Goal: Task Accomplishment & Management: Complete application form

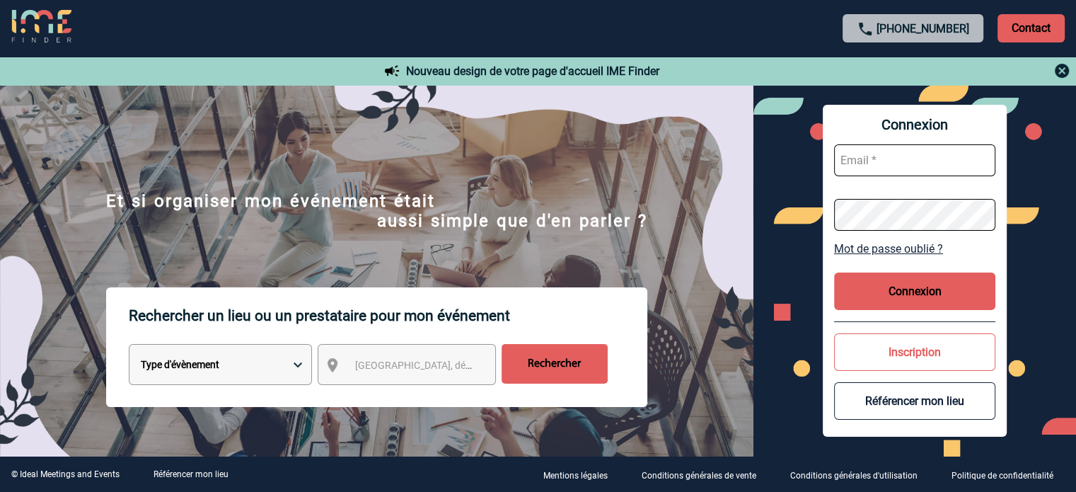
type input "[EMAIL_ADDRESS][DOMAIN_NAME]"
click at [842, 288] on button "Connexion" at bounding box center [914, 290] width 161 height 37
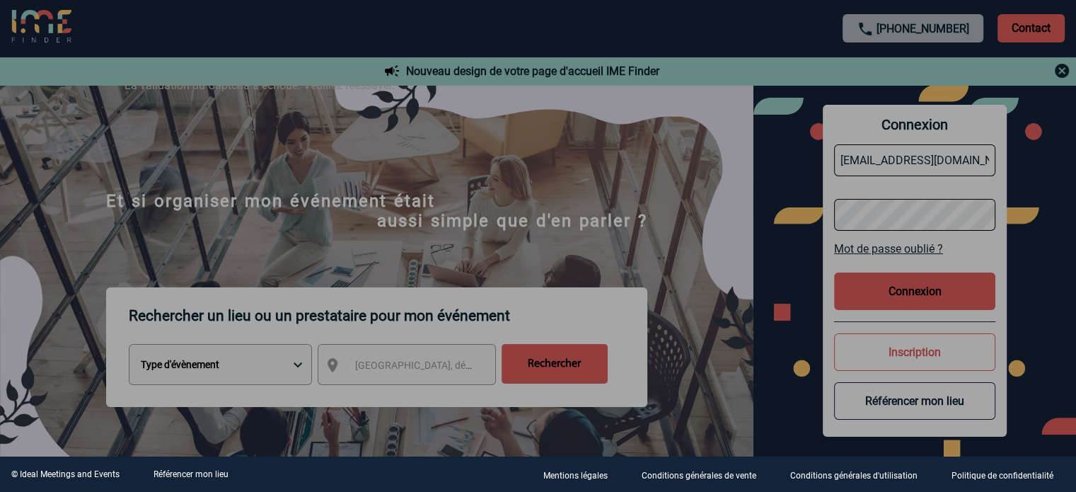
click at [931, 297] on div at bounding box center [538, 246] width 1076 height 492
drag, startPoint x: 545, startPoint y: 143, endPoint x: 487, endPoint y: 109, distance: 67.2
click at [531, 129] on div at bounding box center [538, 246] width 1076 height 492
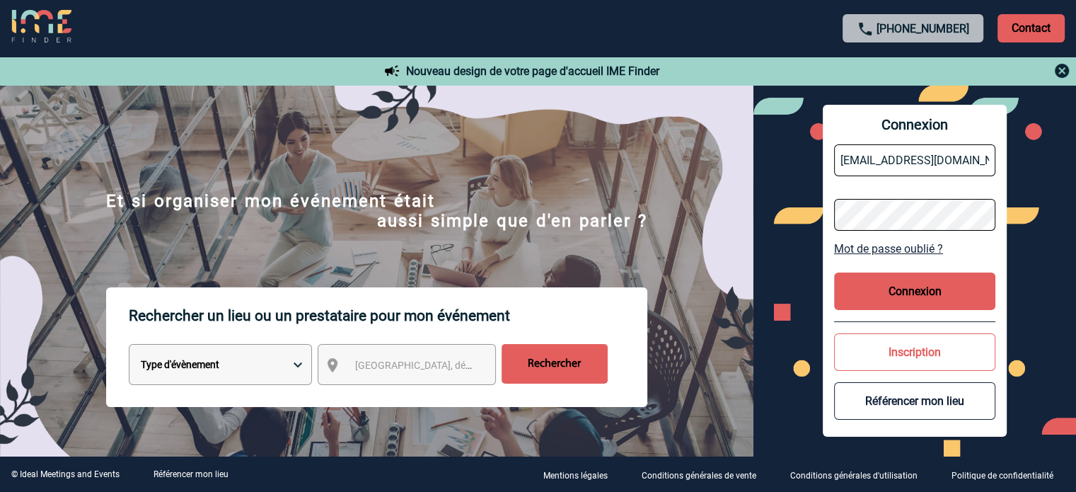
click at [917, 291] on button "Connexion" at bounding box center [914, 290] width 161 height 37
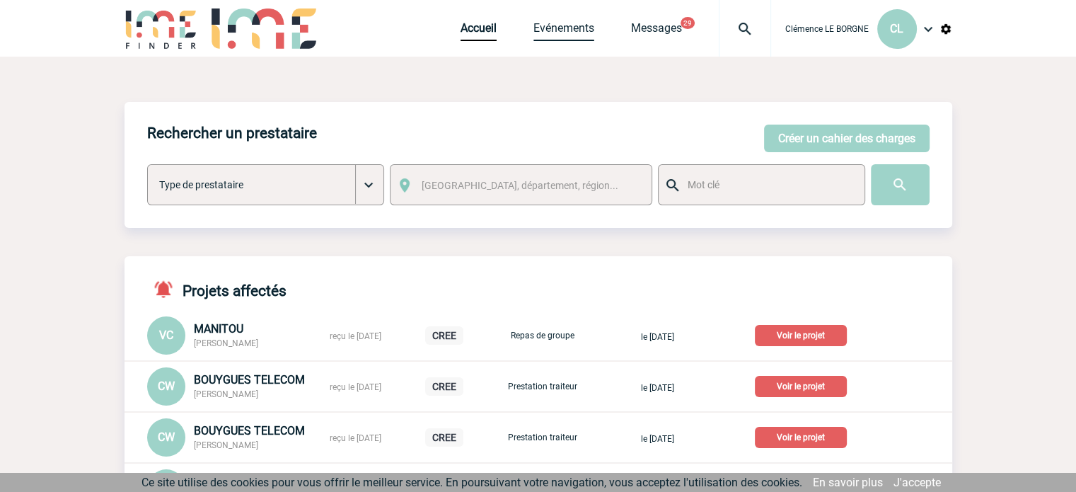
click at [582, 25] on link "Evénements" at bounding box center [563, 31] width 61 height 20
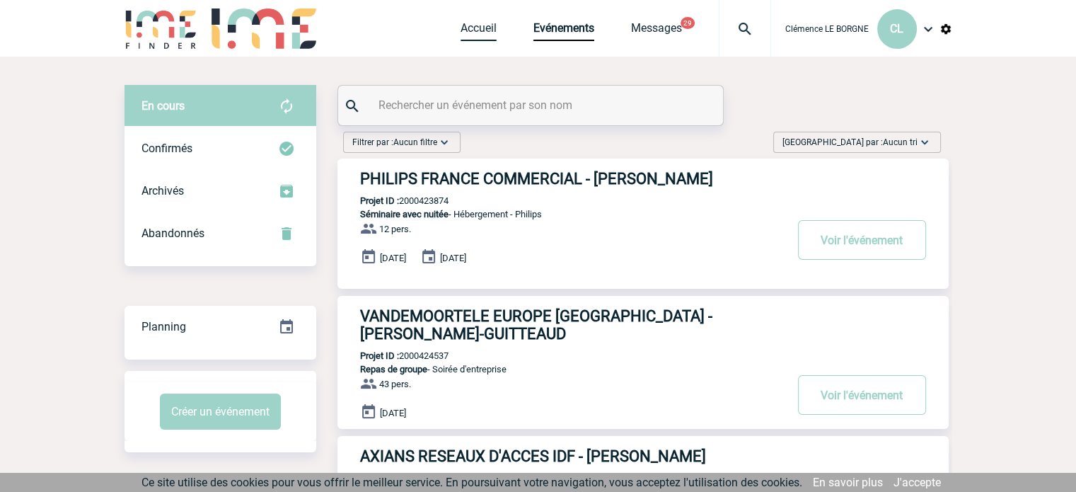
click at [477, 30] on link "Accueil" at bounding box center [478, 31] width 36 height 20
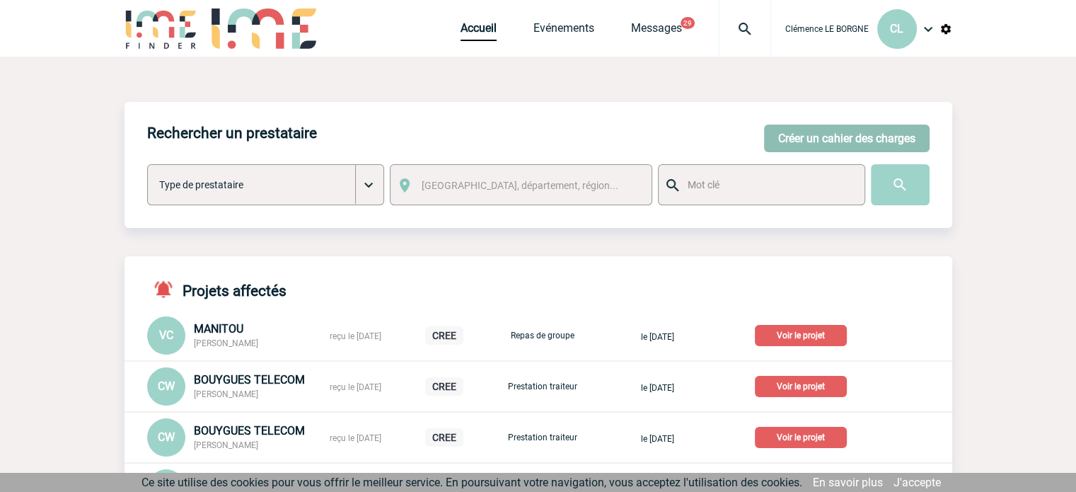
click at [812, 144] on button "Créer un cahier des charges" at bounding box center [846, 138] width 165 height 28
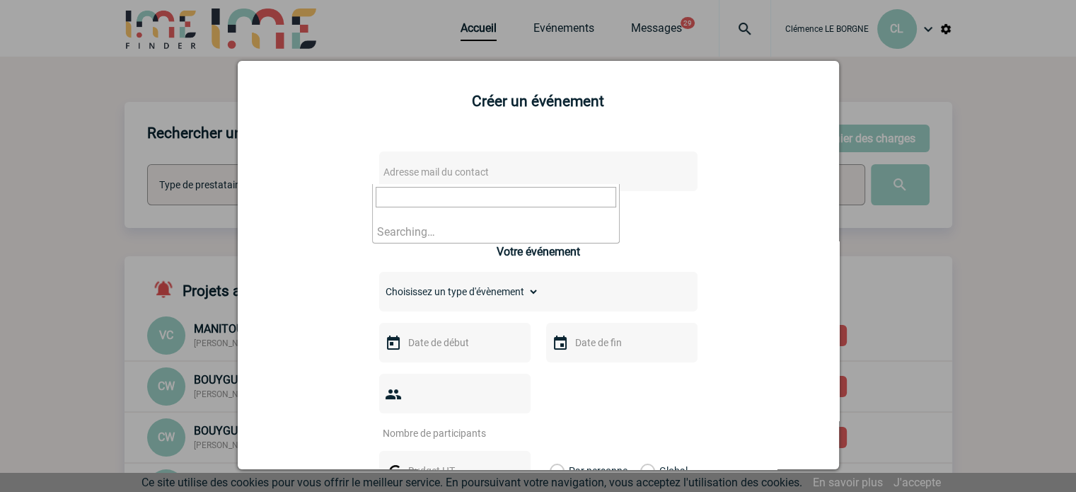
click at [519, 166] on span "Adresse mail du contact" at bounding box center [502, 172] width 248 height 20
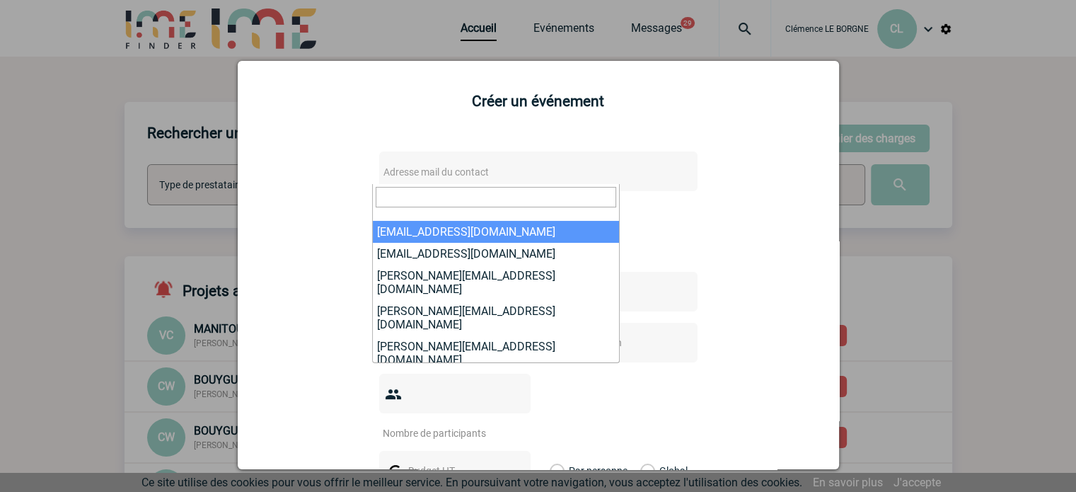
click at [455, 199] on input "search" at bounding box center [496, 197] width 240 height 21
paste input "[PERSON_NAME][EMAIL_ADDRESS][DOMAIN_NAME]"
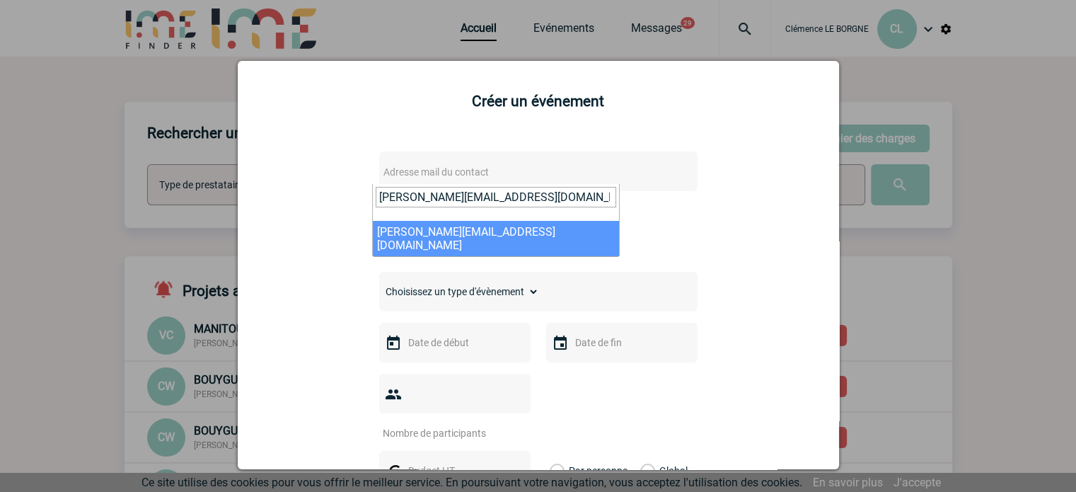
type input "[PERSON_NAME][EMAIL_ADDRESS][DOMAIN_NAME]"
select select "132779"
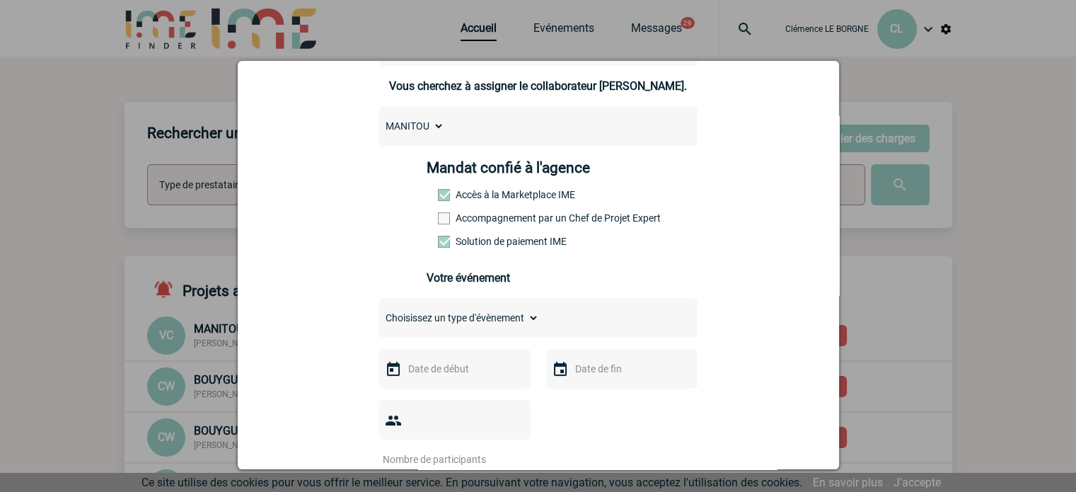
scroll to position [283, 0]
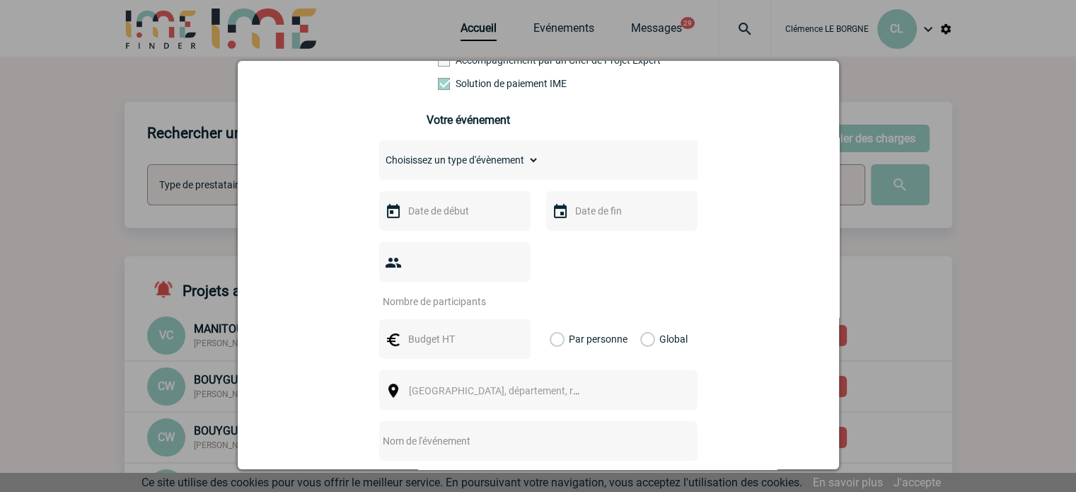
click at [472, 170] on select "Choisissez un type d'évènement Séminaire avec nuitée Séminaire sans nuitée Repa…" at bounding box center [459, 160] width 160 height 20
drag, startPoint x: 464, startPoint y: 178, endPoint x: 460, endPoint y: 168, distance: 10.8
click at [464, 175] on div "Choisissez un type d'évènement Séminaire avec nuitée Séminaire sans nuitée Repa…" at bounding box center [538, 160] width 318 height 40
click at [458, 162] on select "Choisissez un type d'évènement Séminaire avec nuitée Séminaire sans nuitée Repa…" at bounding box center [459, 160] width 160 height 20
click at [379, 154] on select "Choisissez un type d'évènement Séminaire avec nuitée Séminaire sans nuitée Repa…" at bounding box center [459, 160] width 160 height 20
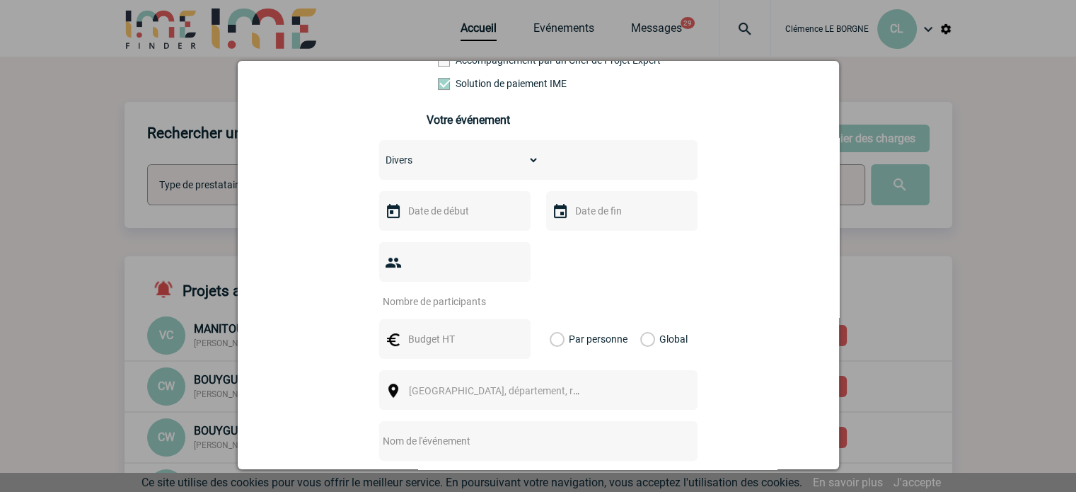
drag, startPoint x: 438, startPoint y: 155, endPoint x: 448, endPoint y: 170, distance: 17.5
click at [438, 155] on select "Choisissez un type d'évènement Séminaire avec nuitée Séminaire sans nuitée Repa…" at bounding box center [459, 160] width 160 height 20
select select "4"
click at [379, 154] on select "Choisissez un type d'évènement Séminaire avec nuitée Séminaire sans nuitée Repa…" at bounding box center [459, 160] width 160 height 20
click at [447, 216] on input "text" at bounding box center [454, 211] width 98 height 18
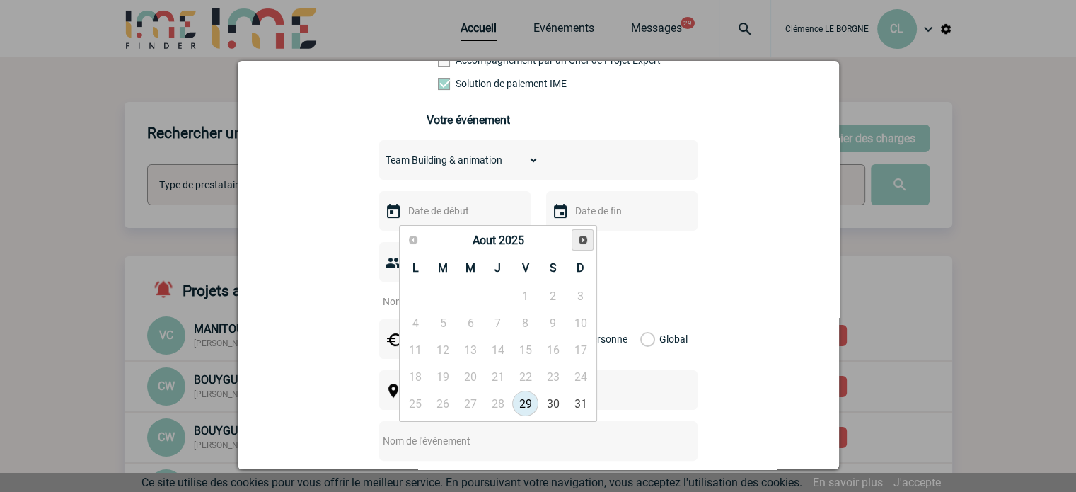
click at [577, 241] on span "Suivant" at bounding box center [582, 239] width 11 height 11
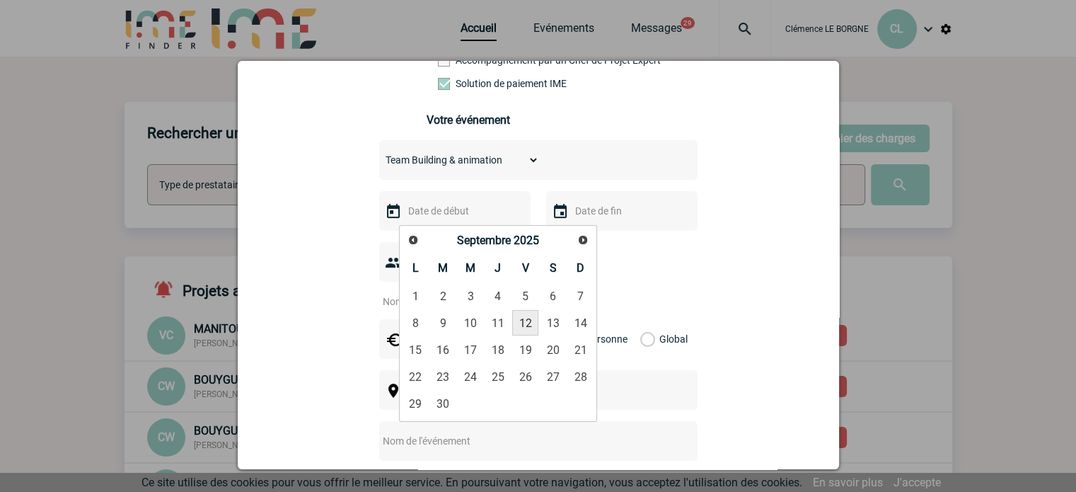
click at [518, 327] on link "12" at bounding box center [525, 322] width 26 height 25
type input "[DATE]"
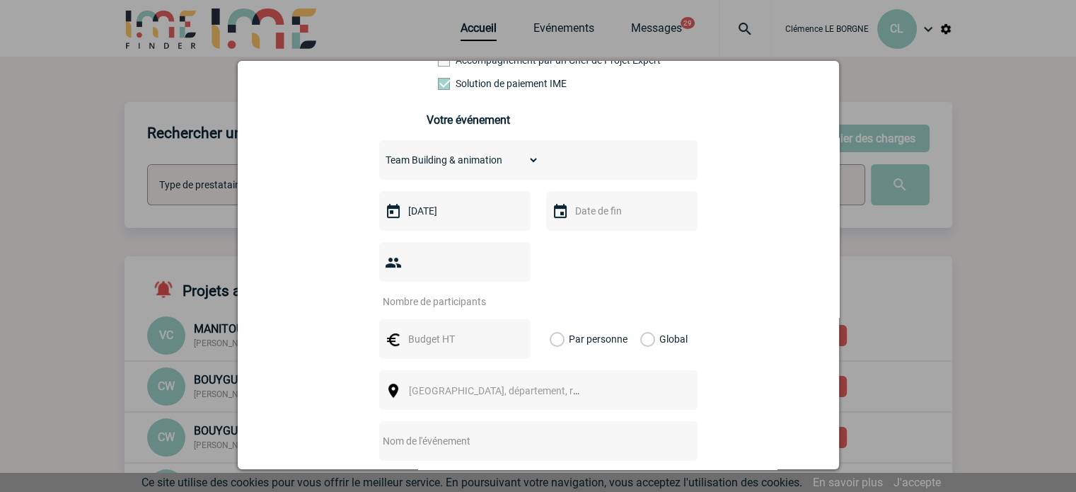
click at [611, 220] on input "text" at bounding box center [620, 211] width 98 height 18
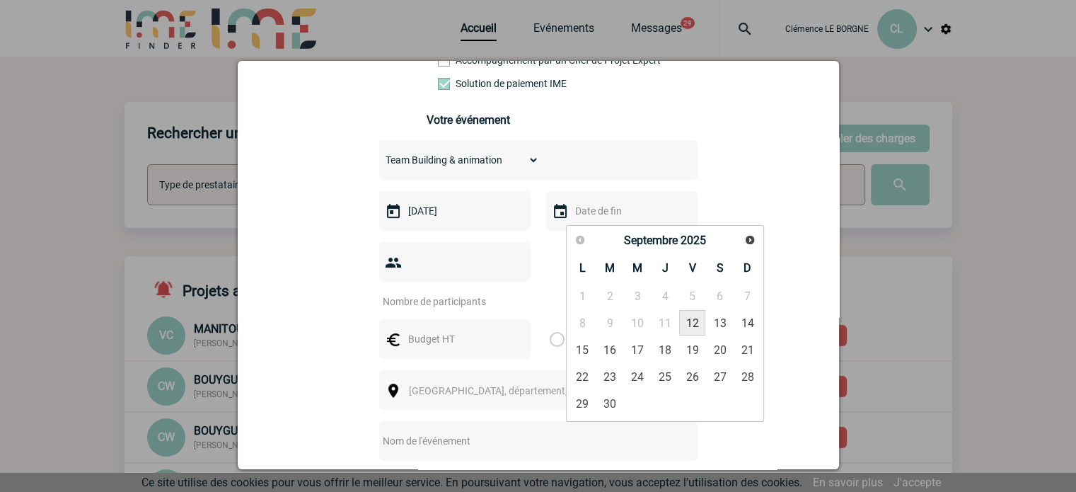
click at [687, 327] on link "12" at bounding box center [692, 322] width 26 height 25
type input "[DATE]"
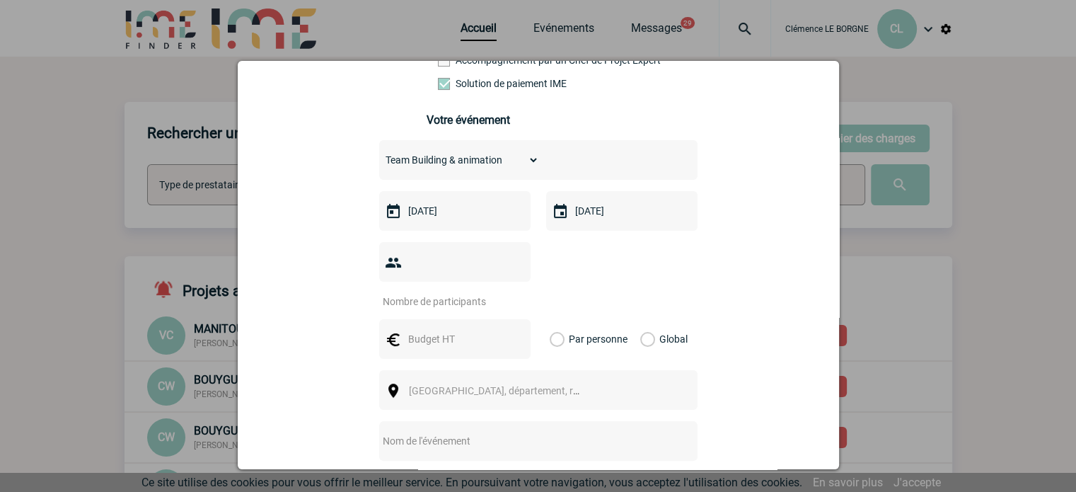
click at [414, 292] on input "number" at bounding box center [445, 301] width 133 height 18
type input "10"
click at [472, 330] on input "text" at bounding box center [454, 339] width 98 height 18
type input "650"
drag, startPoint x: 640, startPoint y: 320, endPoint x: 630, endPoint y: 322, distance: 10.1
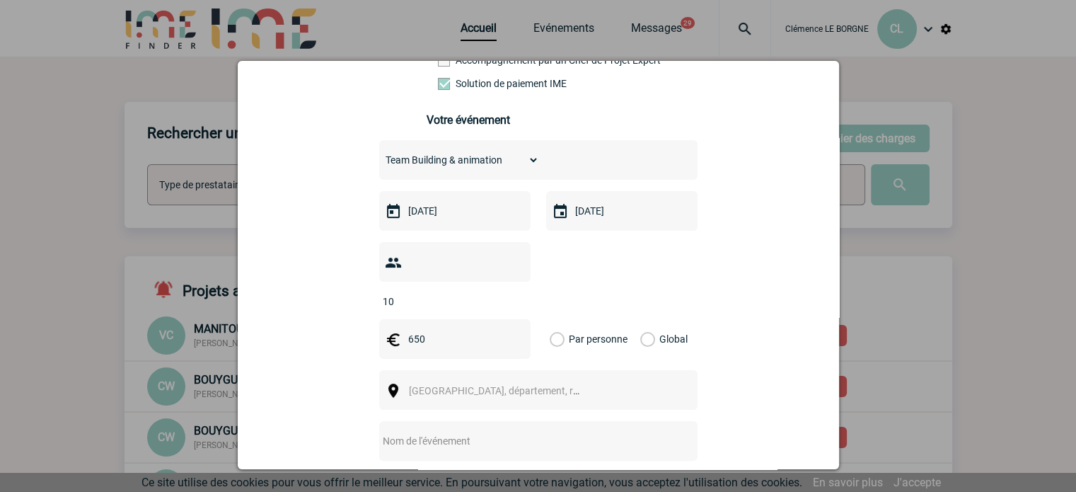
click at [641, 320] on label "Global" at bounding box center [644, 339] width 9 height 40
click at [0, 0] on input "Global" at bounding box center [0, 0] width 0 height 0
click at [495, 385] on span "[GEOGRAPHIC_DATA], département, région..." at bounding box center [507, 390] width 197 height 11
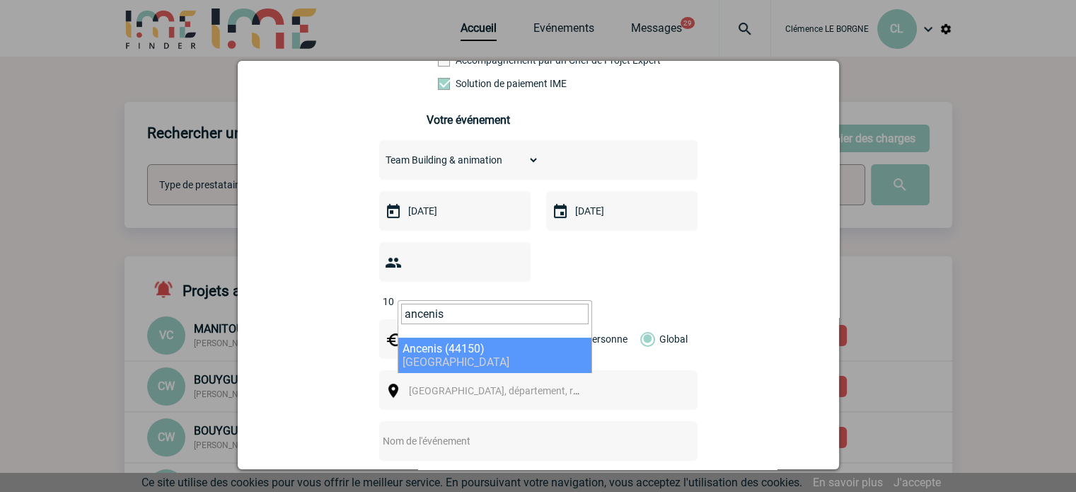
type input "ancenis"
select select "5142"
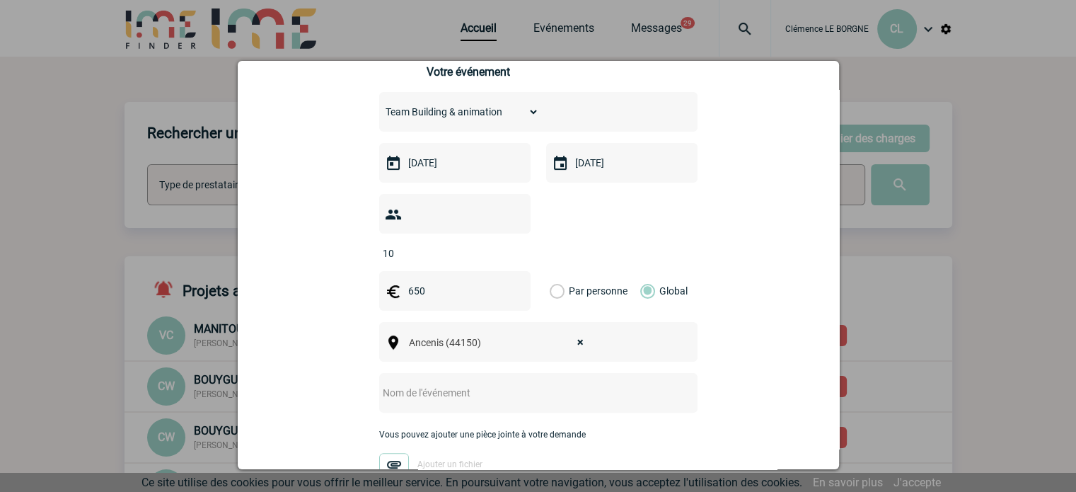
scroll to position [354, 0]
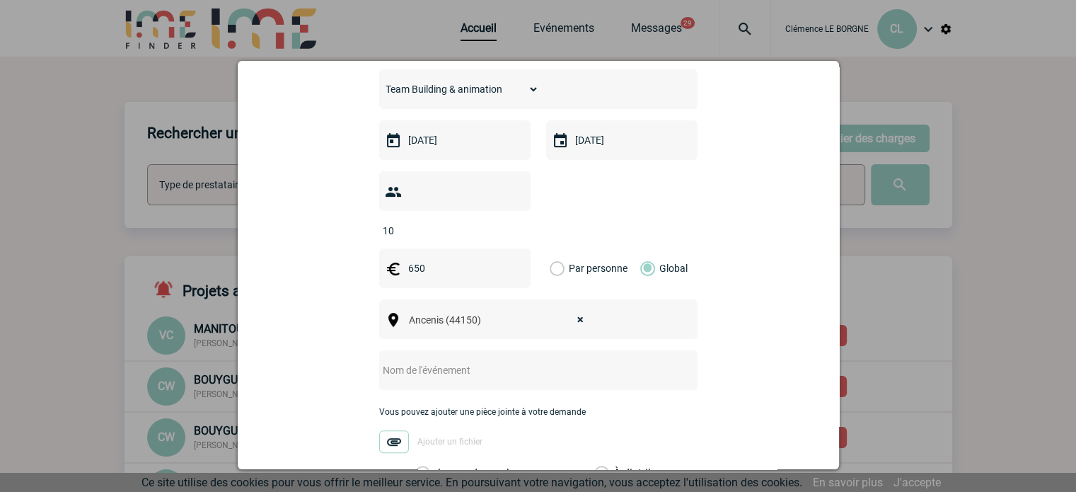
click at [449, 361] on input "text" at bounding box center [519, 370] width 281 height 18
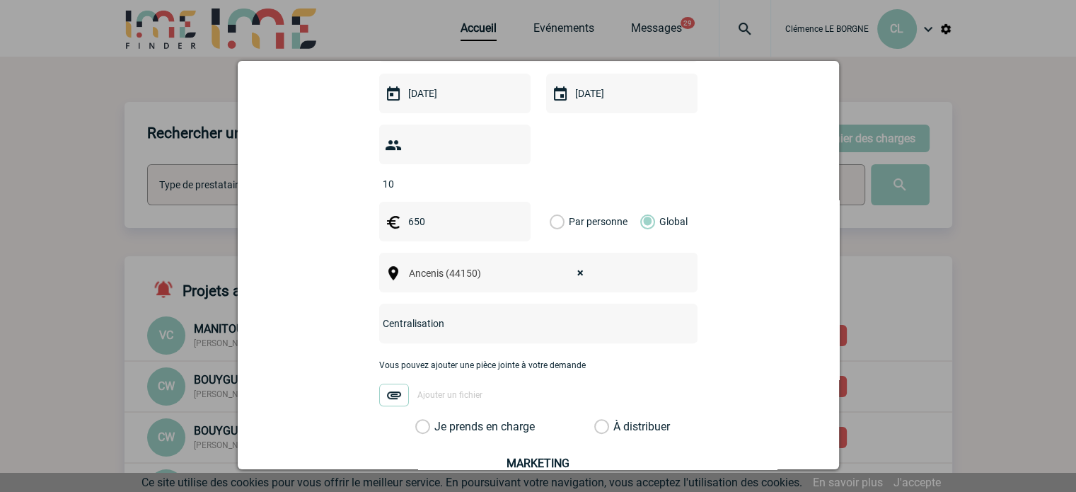
scroll to position [424, 0]
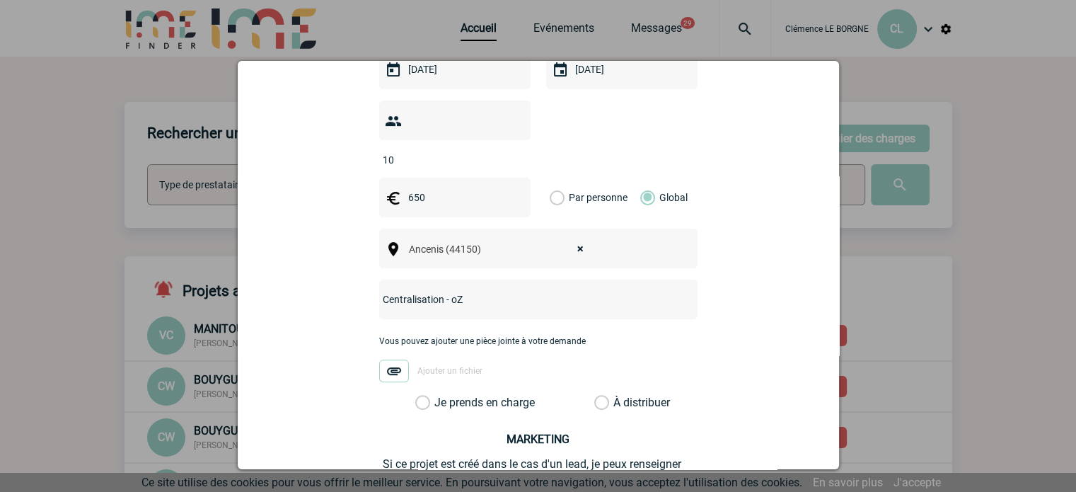
type input "Centralisation - oZ"
click at [439, 395] on label "Je prends en charge" at bounding box center [427, 402] width 24 height 14
click at [0, 0] on input "Je prends en charge" at bounding box center [0, 0] width 0 height 0
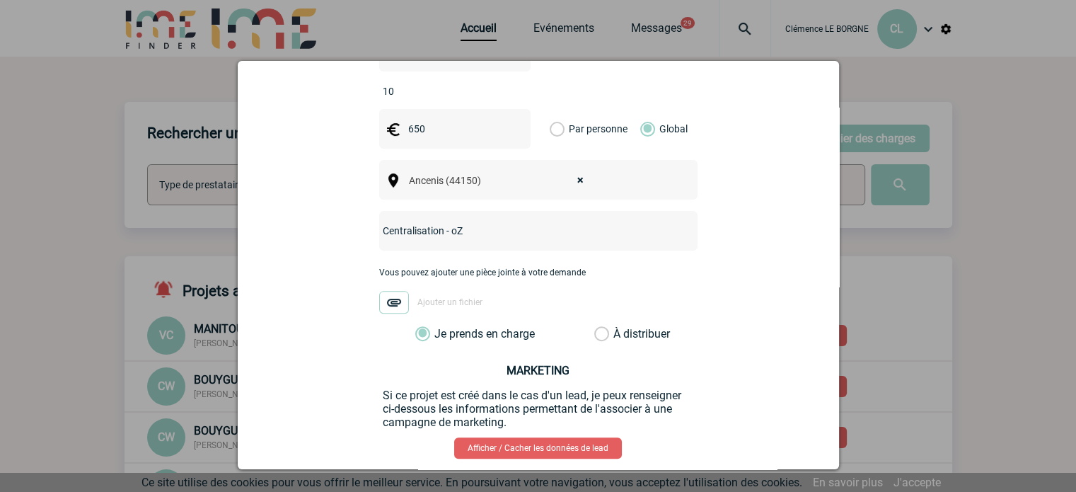
scroll to position [550, 0]
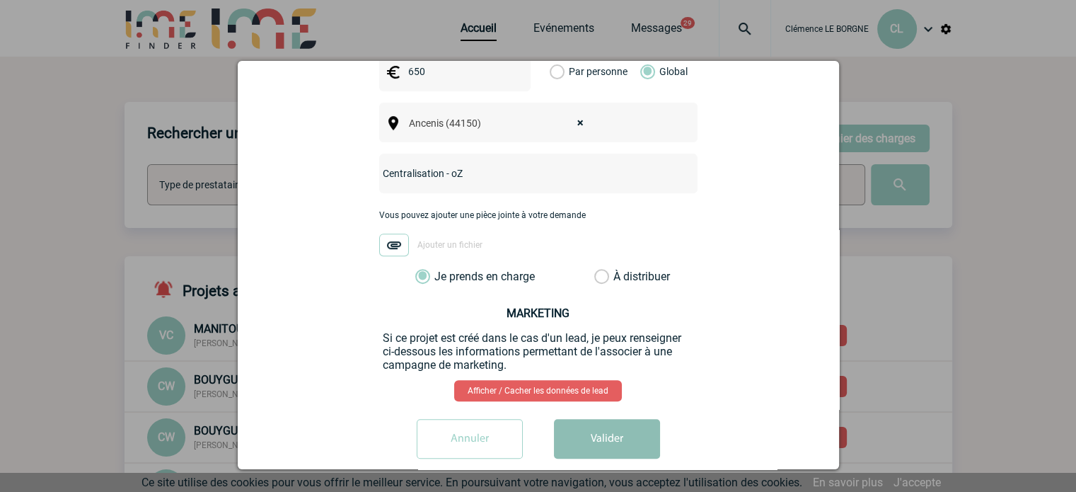
click at [583, 419] on button "Valider" at bounding box center [607, 439] width 106 height 40
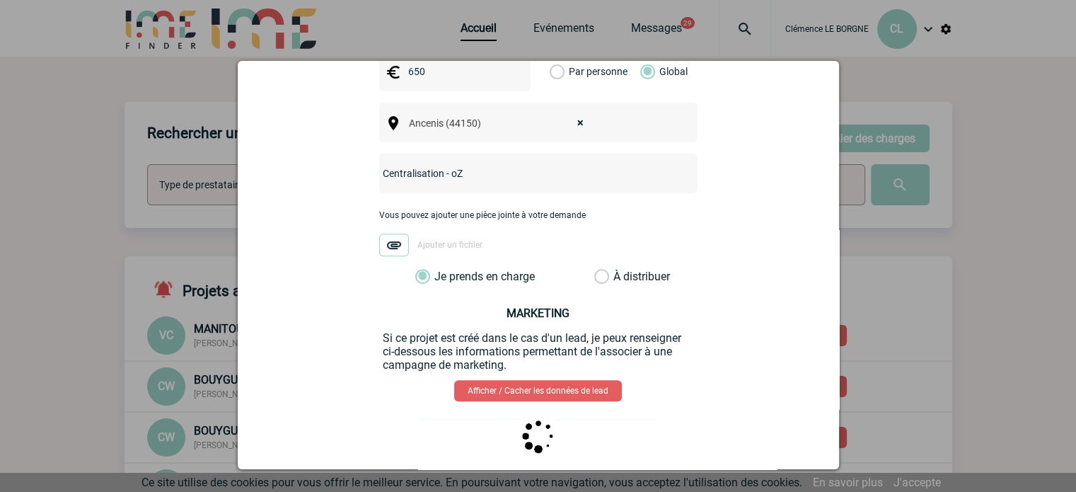
scroll to position [0, 0]
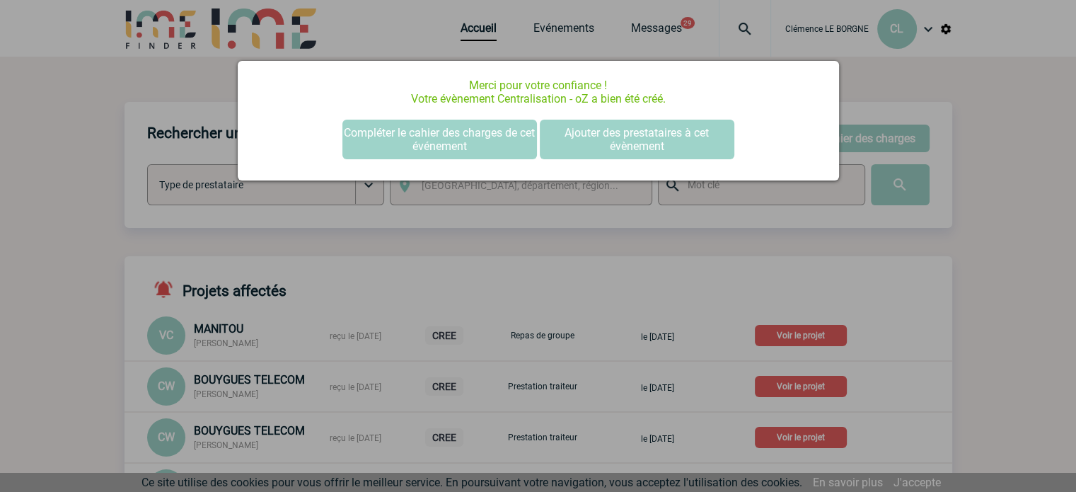
click at [583, 256] on div at bounding box center [538, 246] width 1076 height 492
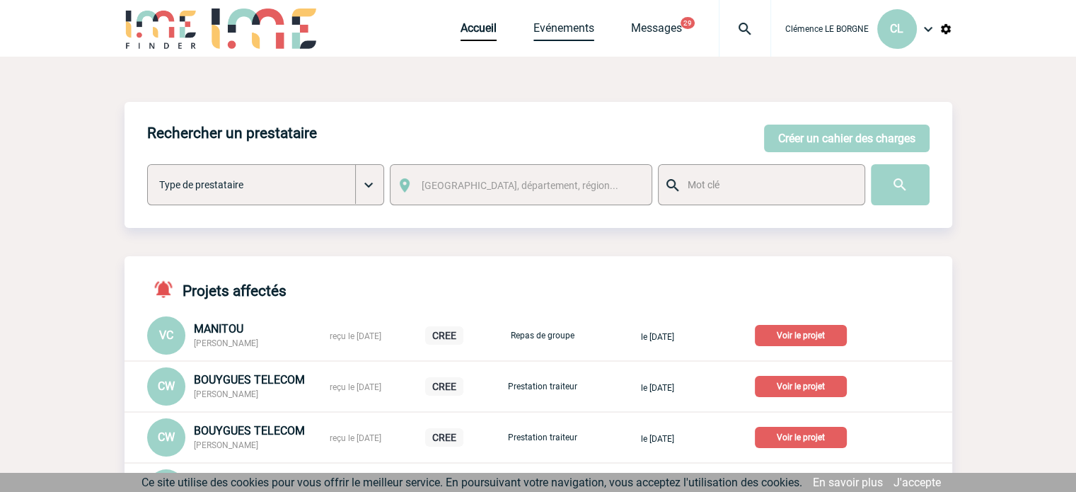
click at [559, 23] on link "Evénements" at bounding box center [563, 31] width 61 height 20
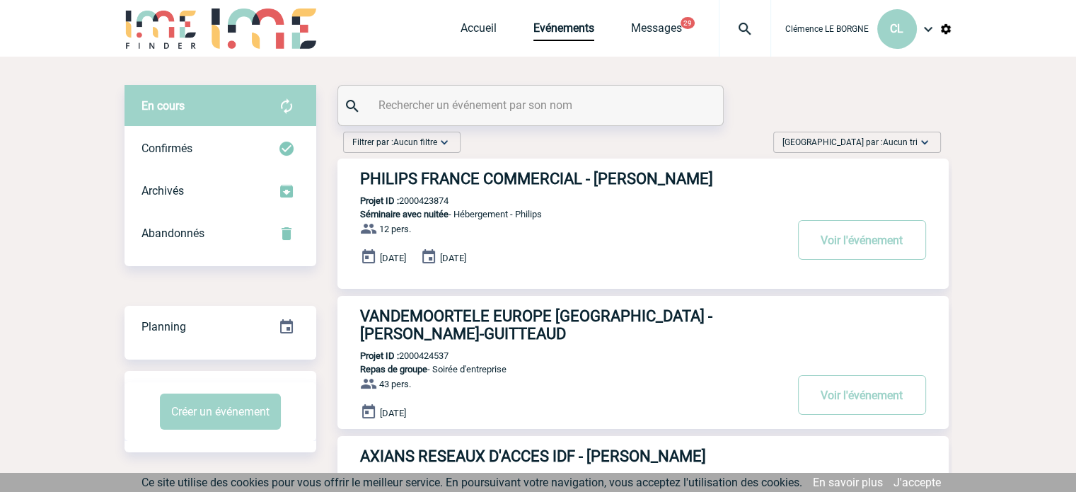
click at [866, 135] on span "Trier par : Aucun tri" at bounding box center [849, 142] width 135 height 14
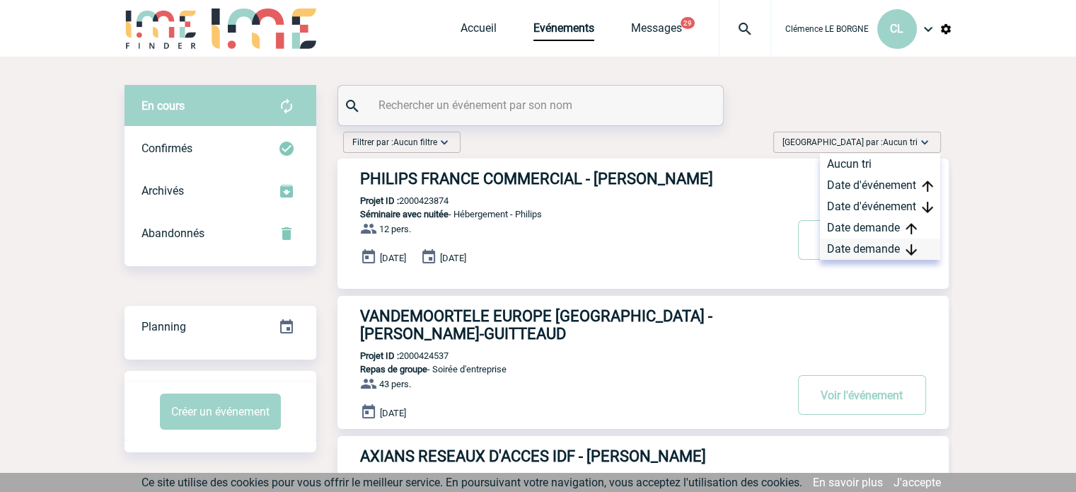
click at [890, 249] on div "Date demande" at bounding box center [880, 248] width 120 height 21
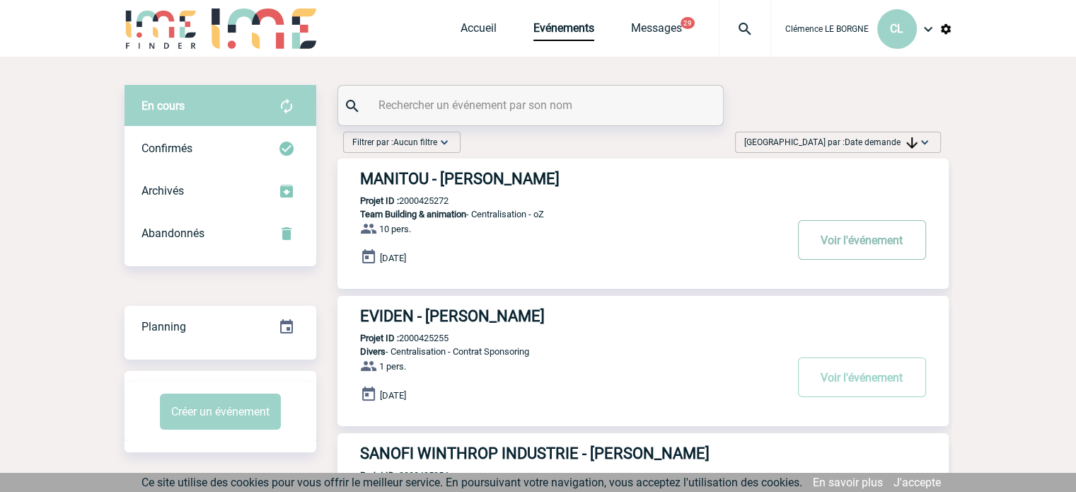
click at [849, 236] on button "Voir l'événement" at bounding box center [862, 240] width 128 height 40
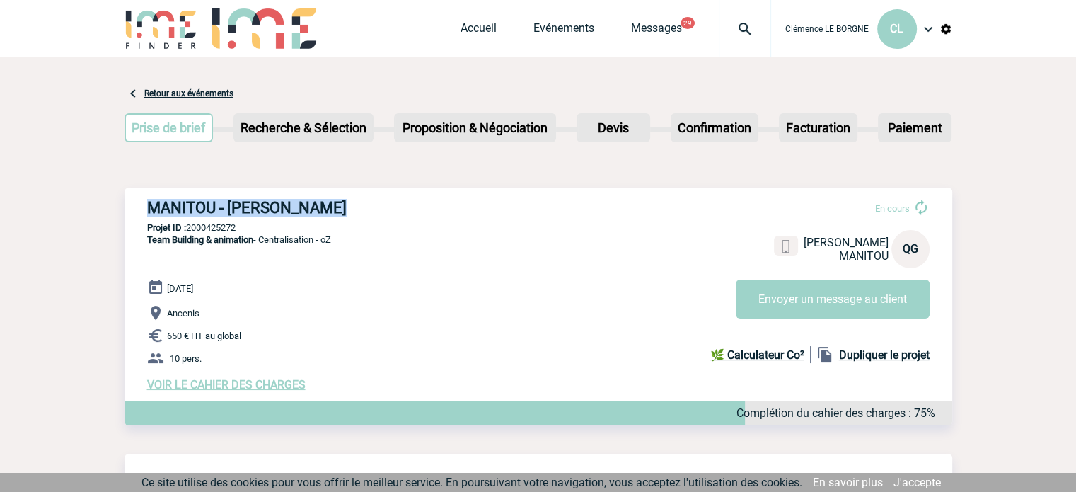
drag, startPoint x: 144, startPoint y: 207, endPoint x: 340, endPoint y: 208, distance: 195.9
click at [340, 208] on div "MANITOU - [PERSON_NAME] En cours [PERSON_NAME] MANITOU QG Envoyer un message au…" at bounding box center [537, 294] width 827 height 215
copy h3 "MANITOU - [PERSON_NAME]"
drag, startPoint x: 259, startPoint y: 227, endPoint x: 190, endPoint y: 231, distance: 69.4
click at [190, 231] on p "Projet ID : 2000425272" at bounding box center [537, 227] width 827 height 11
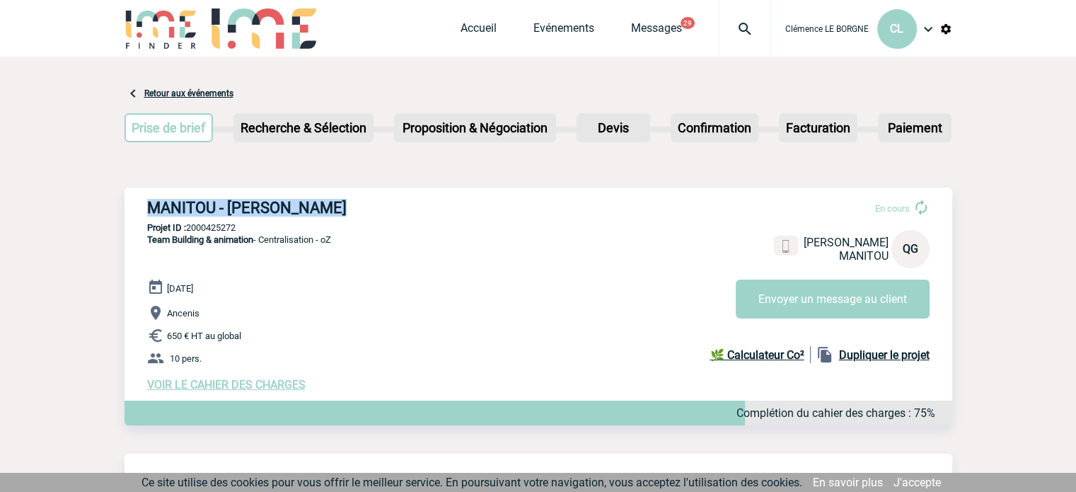
copy p "2000425272"
